Goal: Task Accomplishment & Management: Complete application form

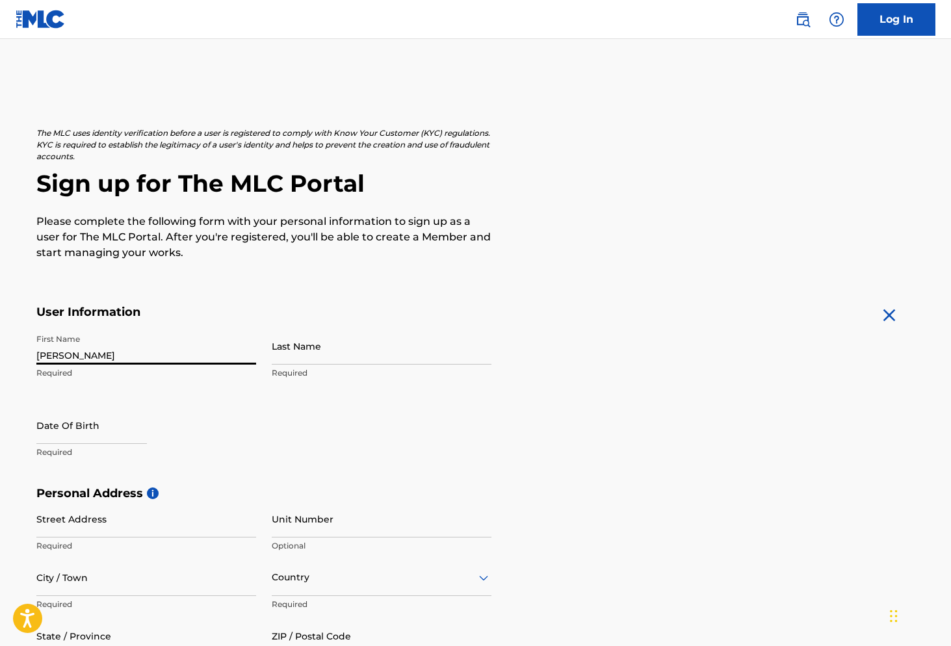
type input "[PERSON_NAME]"
click at [221, 397] on div "First Name [PERSON_NAME] Required Last Name Required Date Of Birth Required" at bounding box center [263, 407] width 455 height 159
type input "[PERSON_NAME]"
select select "7"
select select "2025"
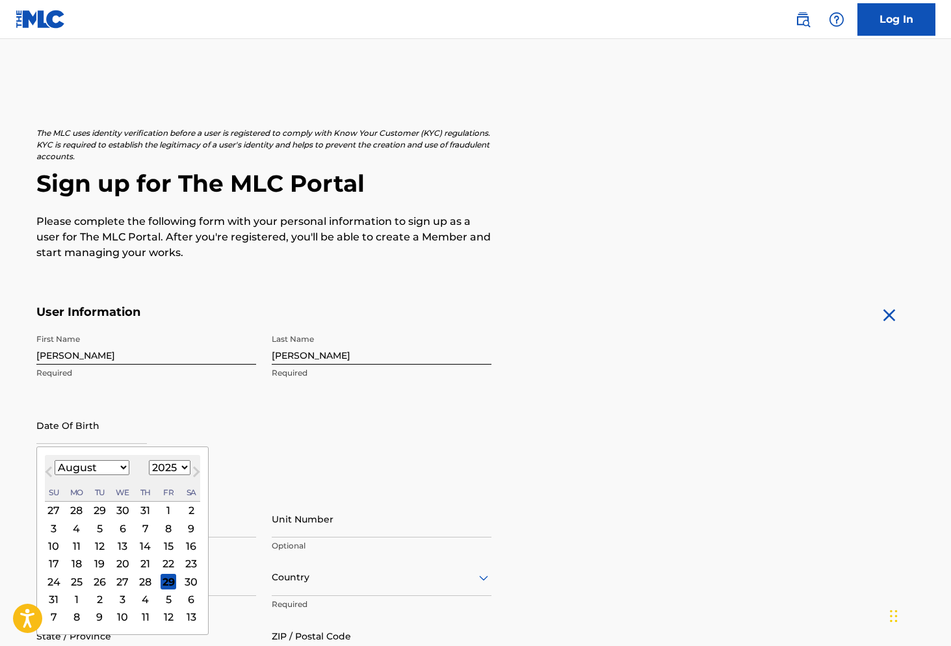
click at [374, 350] on input "[PERSON_NAME]" at bounding box center [382, 346] width 220 height 37
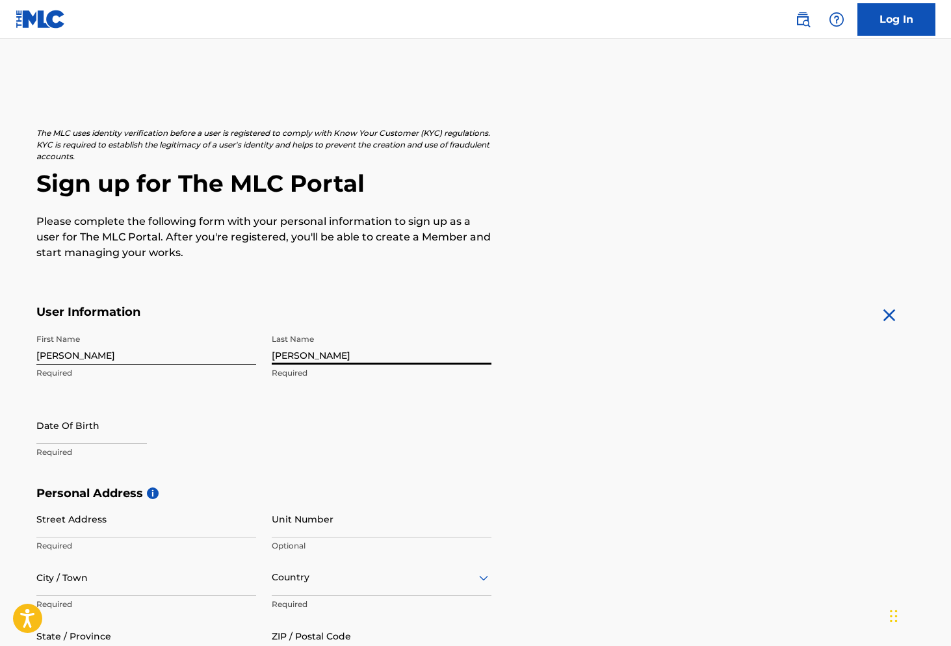
type input "[PERSON_NAME]"
click at [107, 429] on input "text" at bounding box center [91, 425] width 111 height 37
select select "7"
select select "2025"
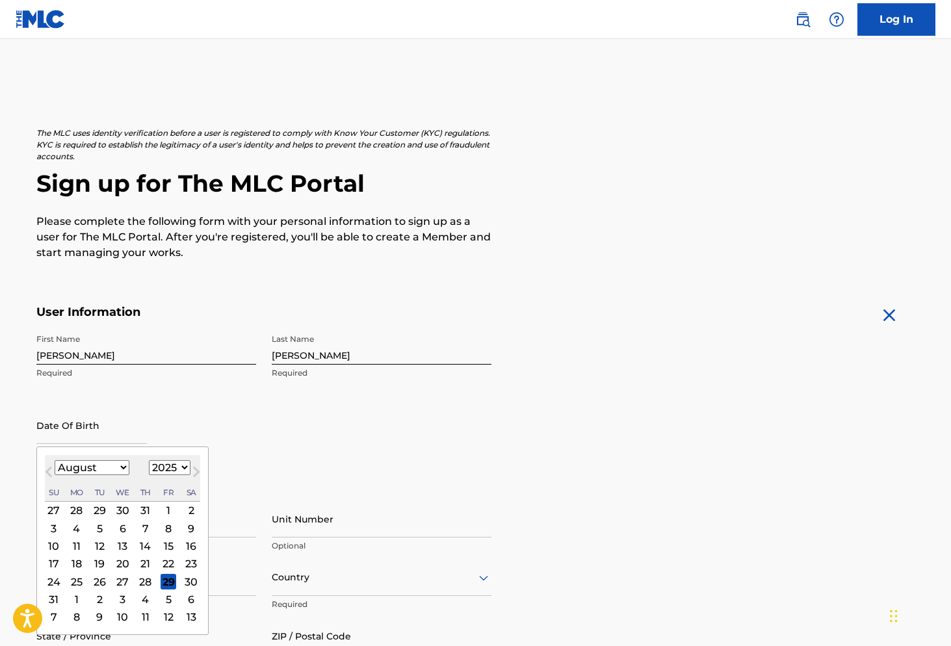
select select "0"
select select "2007"
click at [68, 566] on div "22" at bounding box center [76, 564] width 16 height 16
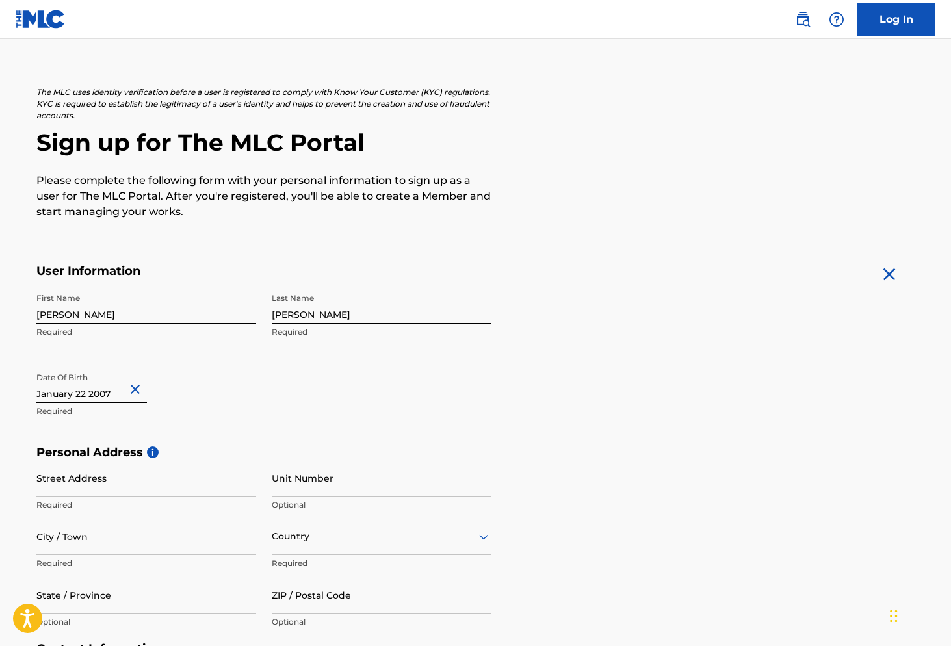
scroll to position [51, 0]
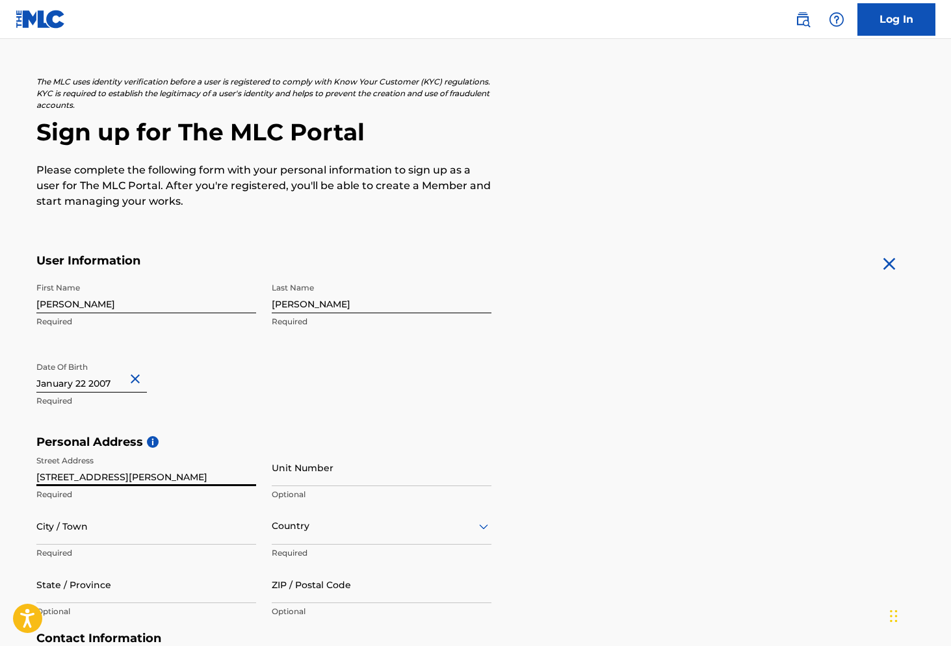
type input "[STREET_ADDRESS][PERSON_NAME]"
type input "612"
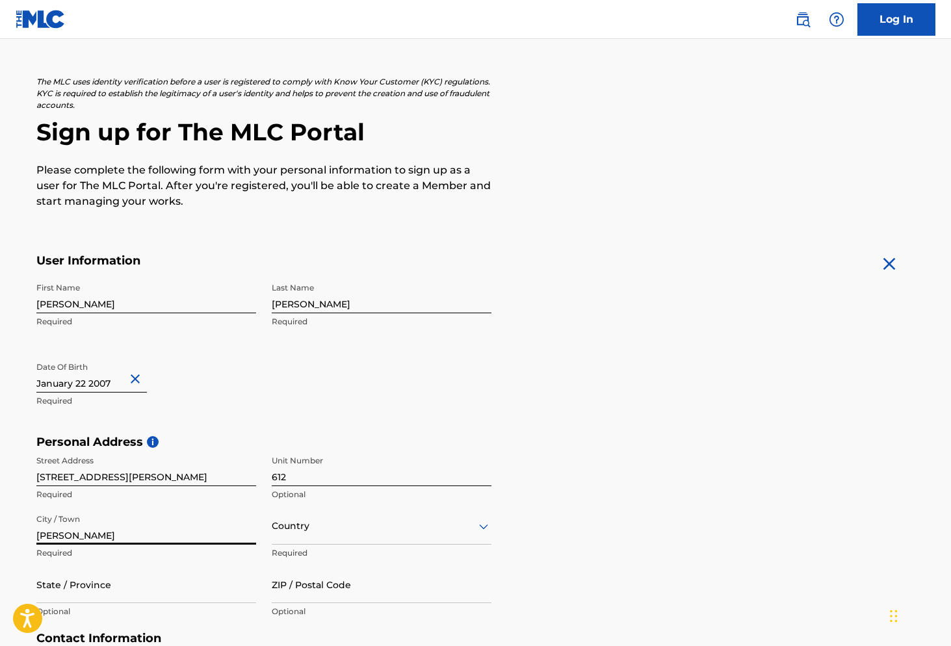
type input "[PERSON_NAME]"
click at [327, 531] on div "Country" at bounding box center [382, 526] width 220 height 37
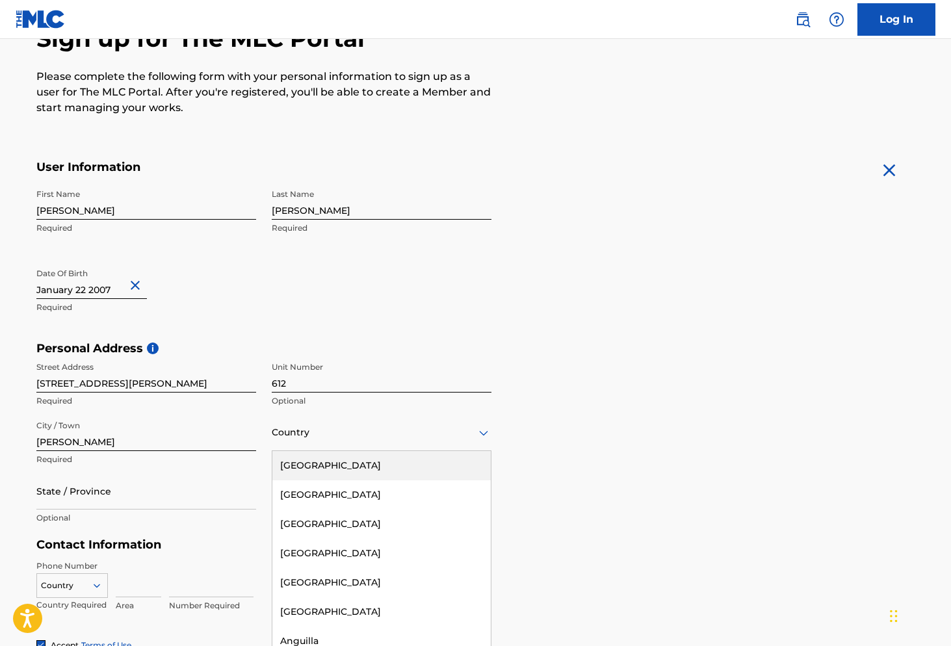
click at [352, 468] on div "[GEOGRAPHIC_DATA]" at bounding box center [381, 465] width 218 height 29
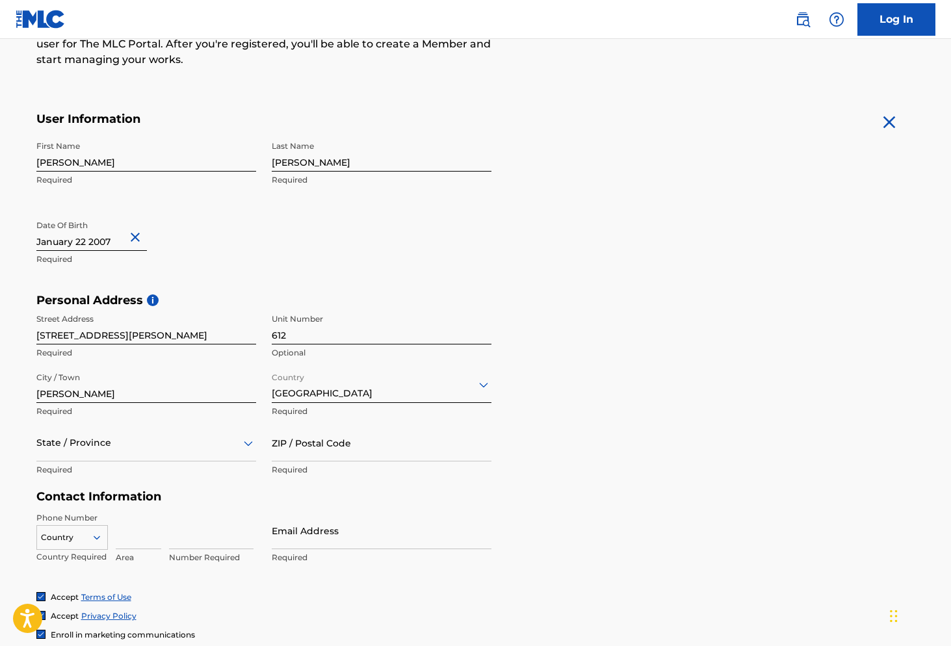
scroll to position [203, 0]
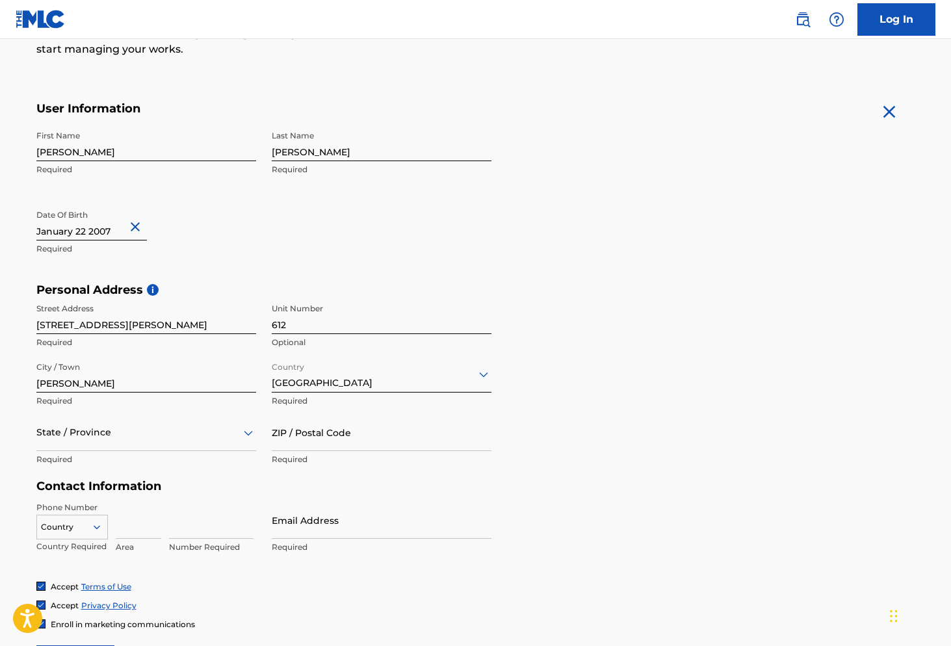
click at [216, 451] on div "State / Province" at bounding box center [146, 432] width 220 height 37
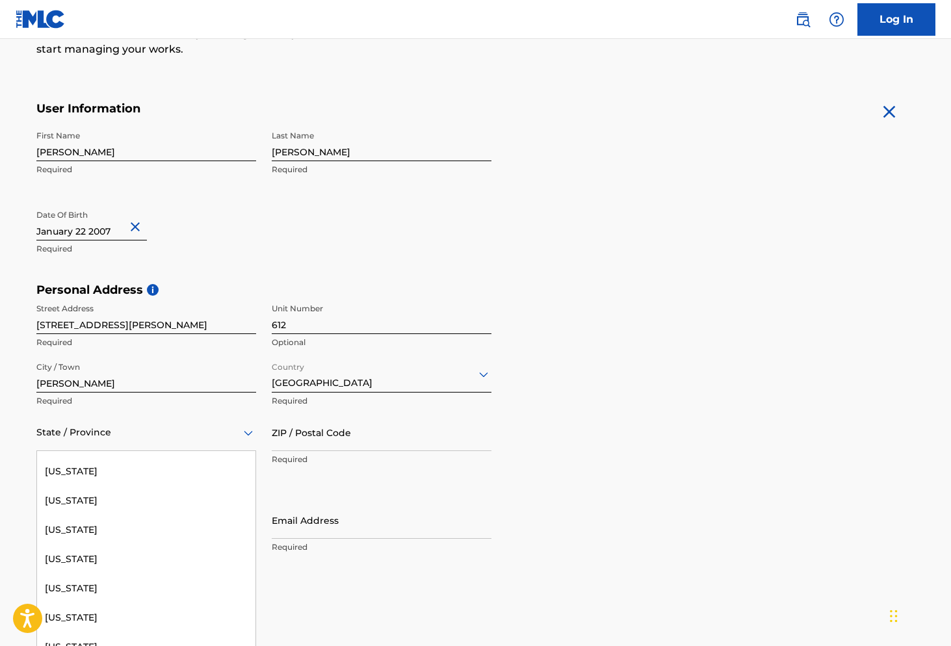
scroll to position [829, 0]
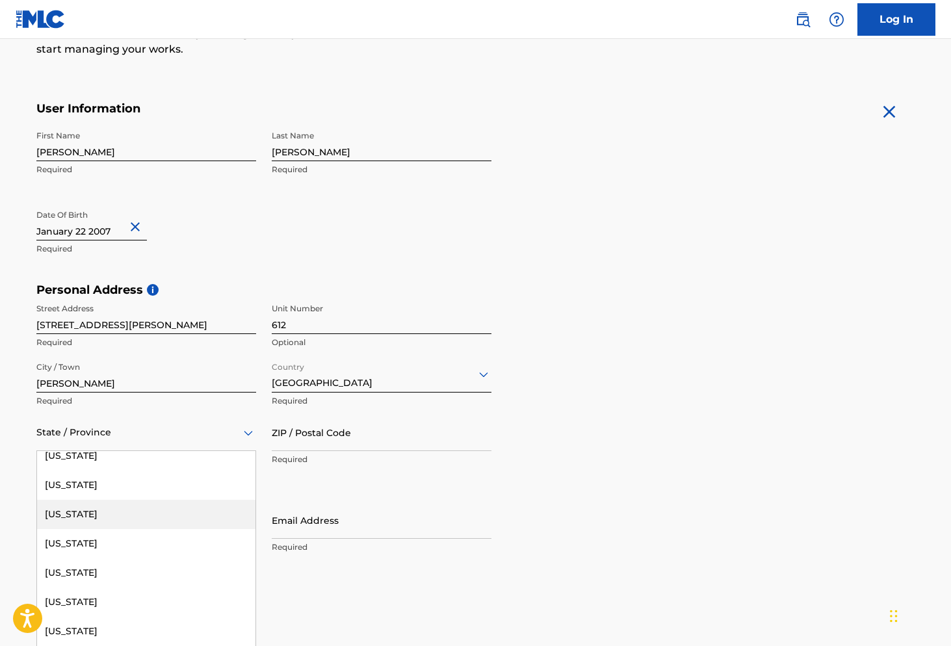
click at [153, 507] on div "[US_STATE]" at bounding box center [146, 514] width 218 height 29
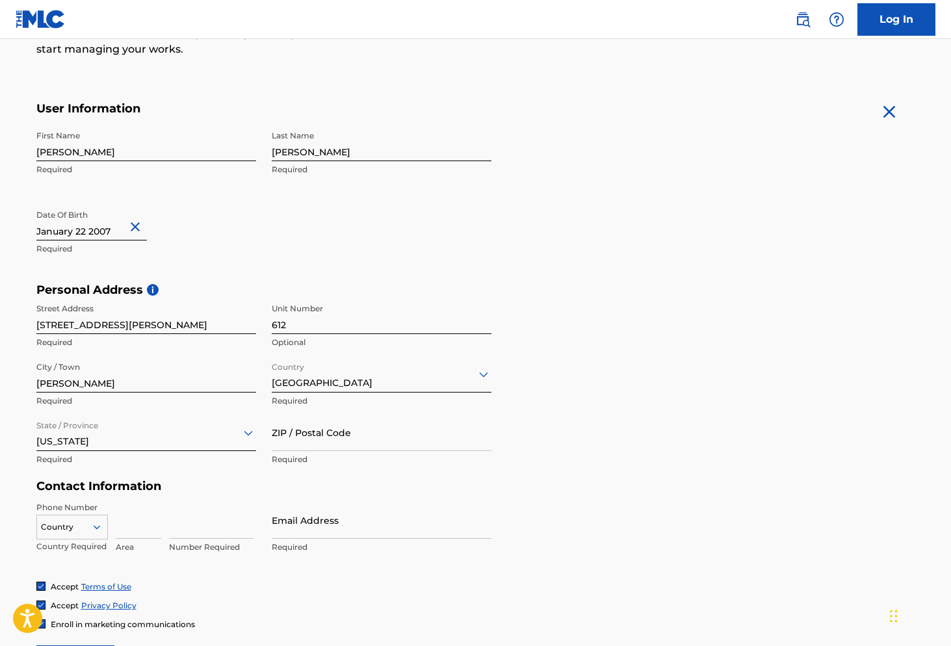
scroll to position [243, 0]
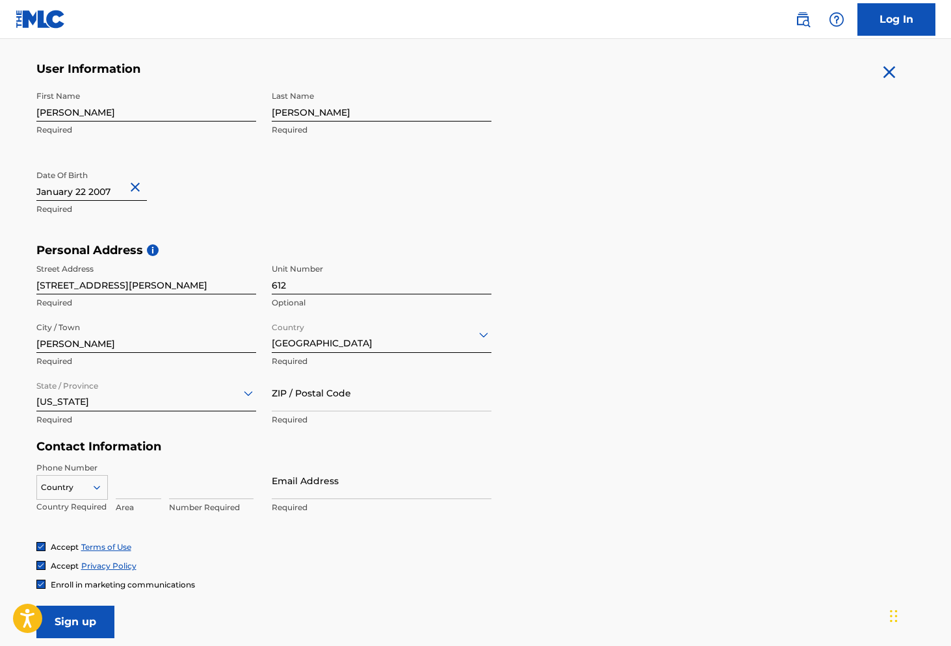
click at [88, 485] on div "Country" at bounding box center [72, 485] width 72 height 20
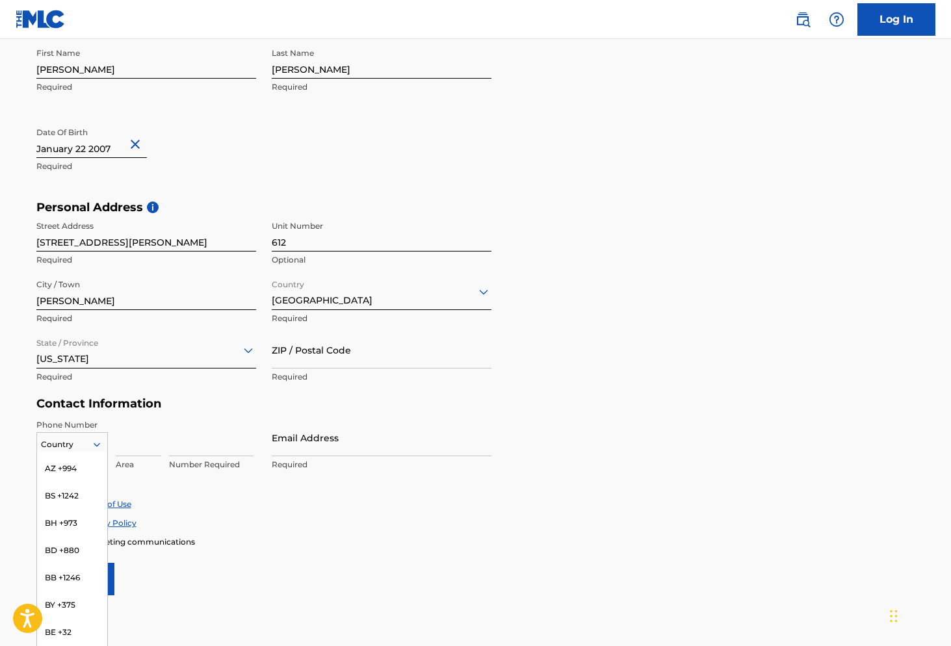
scroll to position [0, 0]
click at [84, 468] on div "US, [GEOGRAPHIC_DATA] +1" at bounding box center [72, 477] width 70 height 51
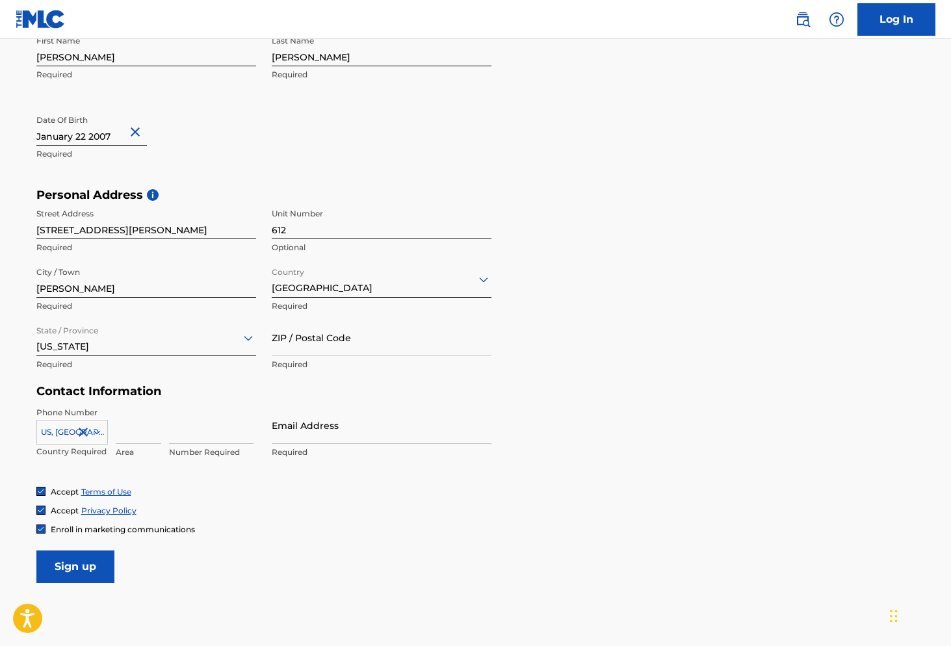
scroll to position [302, 0]
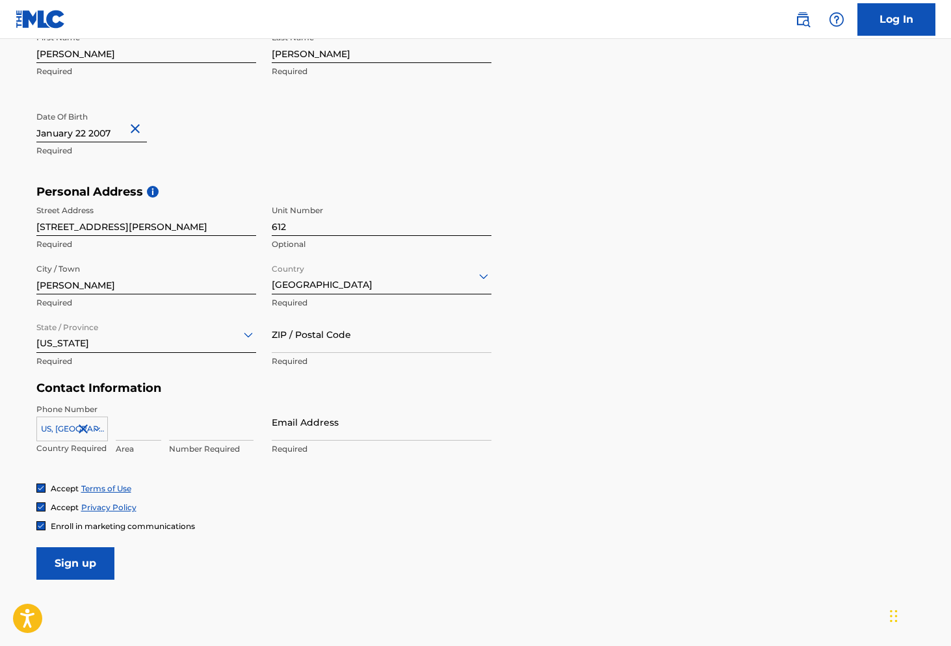
click at [134, 428] on input at bounding box center [139, 422] width 46 height 37
type input "725"
type input "2870013"
click at [343, 590] on main "The MLC uses identity verification before a user is registered to comply with K…" at bounding box center [475, 194] width 951 height 915
click at [293, 430] on input "Email Address" at bounding box center [382, 422] width 220 height 37
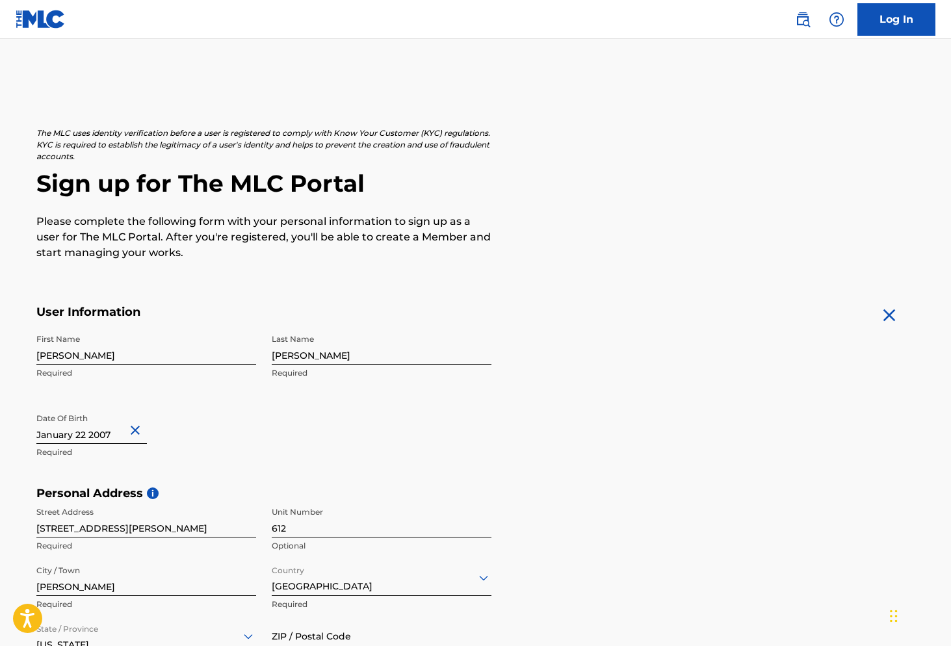
scroll to position [0, 0]
type input "[EMAIL_ADDRESS][DOMAIN_NAME]"
click at [99, 346] on input "[PERSON_NAME]" at bounding box center [146, 346] width 220 height 37
click at [102, 356] on input "[PERSON_NAME]" at bounding box center [146, 346] width 220 height 37
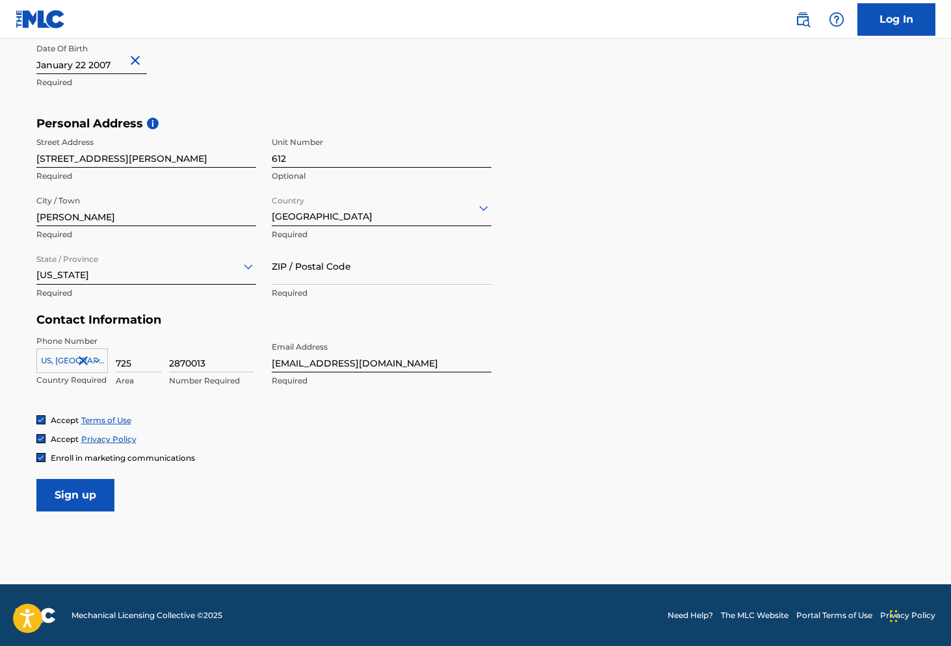
scroll to position [369, 0]
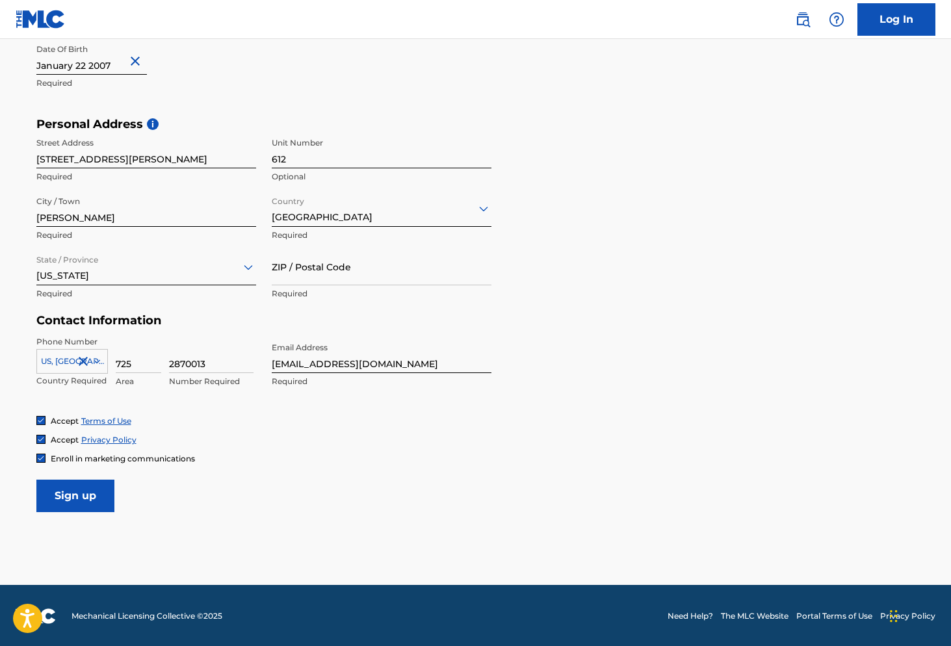
click at [101, 495] on input "Sign up" at bounding box center [75, 496] width 78 height 33
